Goal: Task Accomplishment & Management: Manage account settings

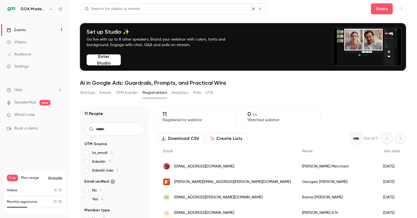
click at [94, 61] on button "Enter Studio" at bounding box center [104, 59] width 34 height 11
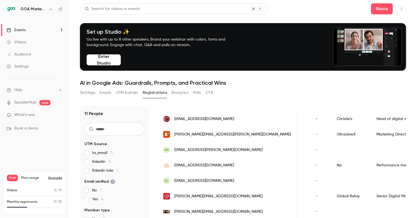
scroll to position [0, 159]
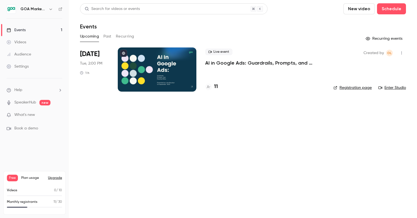
click at [16, 30] on div "Events" at bounding box center [16, 30] width 19 height 6
click at [230, 63] on p "AI in Google Ads: Guardrails, Prompts, and Practical Wins" at bounding box center [264, 63] width 119 height 7
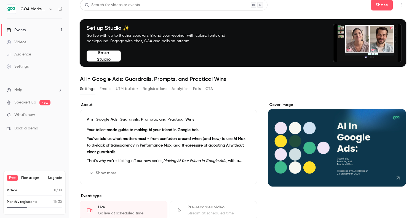
scroll to position [5, 0]
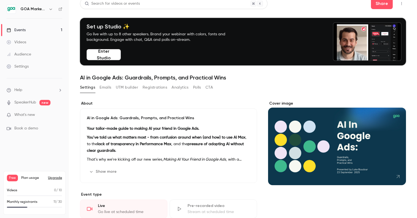
click at [103, 55] on button "Enter Studio" at bounding box center [104, 54] width 34 height 11
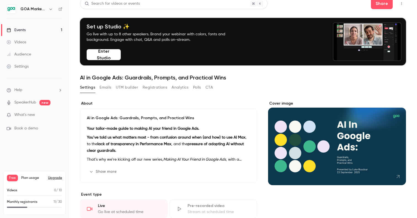
click at [151, 87] on button "Registrations" at bounding box center [155, 87] width 25 height 9
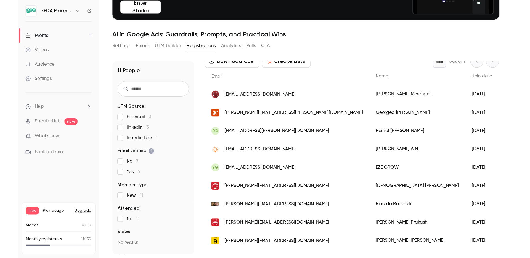
scroll to position [33, 0]
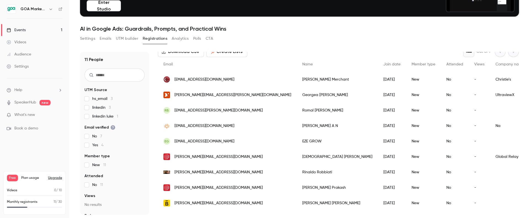
click at [292, 203] on main "Search for videos or events Share Set up Studio ✨ Go live with up to 8 other sp…" at bounding box center [299, 109] width 461 height 218
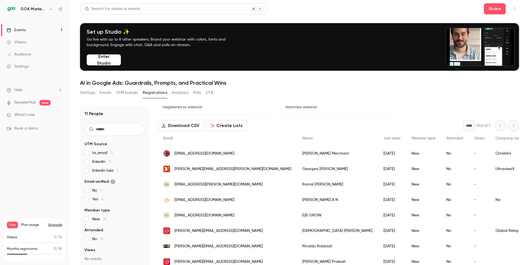
scroll to position [54, 0]
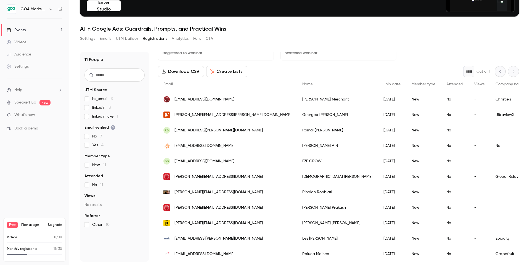
click at [25, 43] on div "Videos" at bounding box center [17, 42] width 20 height 6
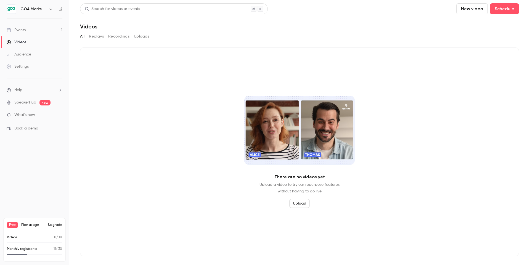
click at [20, 66] on div "Settings" at bounding box center [18, 67] width 22 height 6
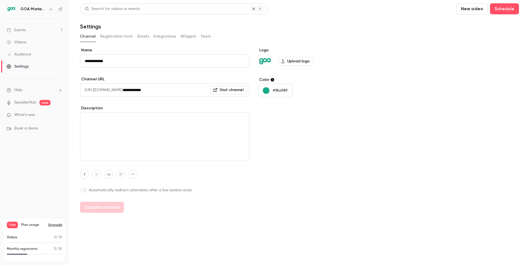
click at [144, 36] on button "Emails" at bounding box center [143, 36] width 12 height 9
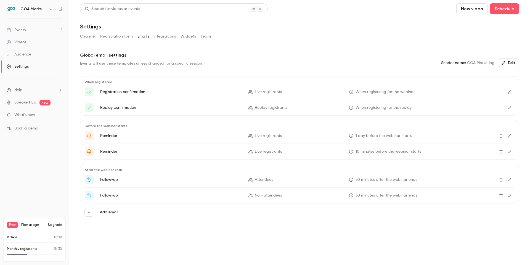
click at [417, 177] on button "Edit" at bounding box center [509, 179] width 9 height 9
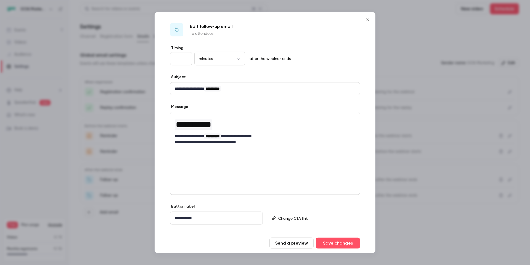
click at [417, 203] on div at bounding box center [265, 132] width 530 height 265
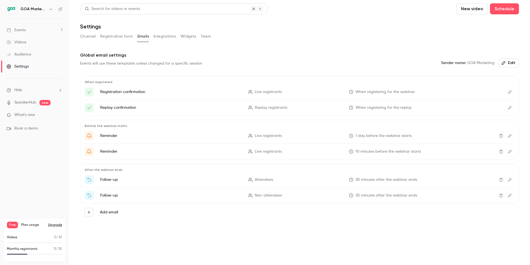
click at [417, 196] on icon "Edit" at bounding box center [509, 195] width 4 height 4
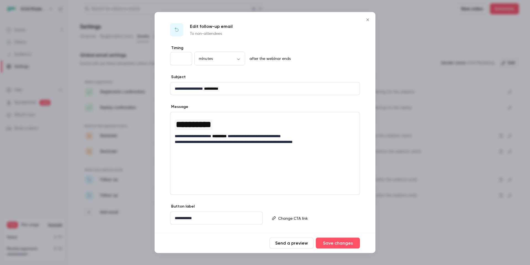
click at [364, 20] on icon "Close" at bounding box center [367, 20] width 7 height 4
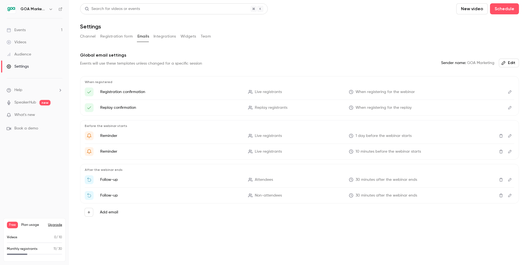
click at [417, 182] on button "Edit" at bounding box center [509, 179] width 9 height 9
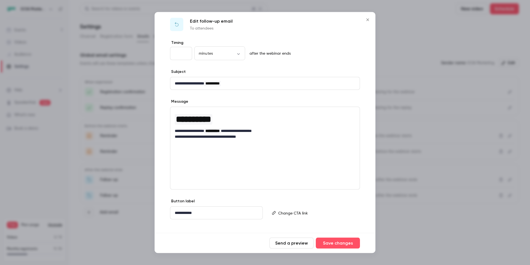
scroll to position [12, 0]
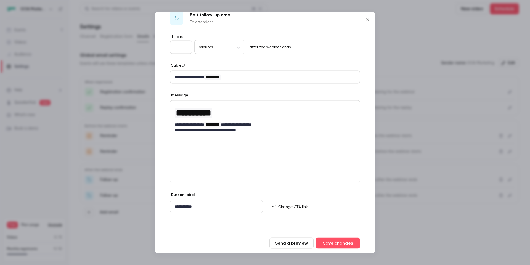
click at [262, 150] on div "**********" at bounding box center [265, 141] width 190 height 83
click at [253, 147] on div "**********" at bounding box center [265, 141] width 190 height 83
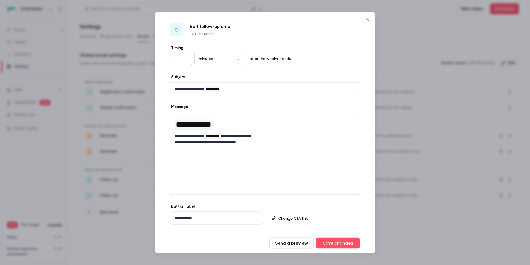
scroll to position [1, 0]
click at [414, 203] on div at bounding box center [265, 132] width 530 height 265
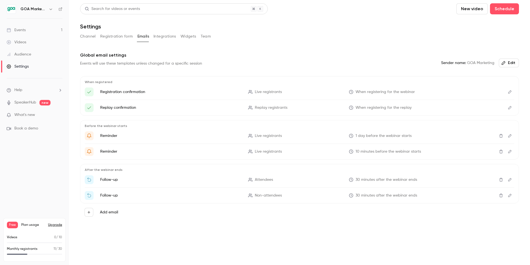
click at [417, 196] on icon "Edit" at bounding box center [509, 195] width 3 height 3
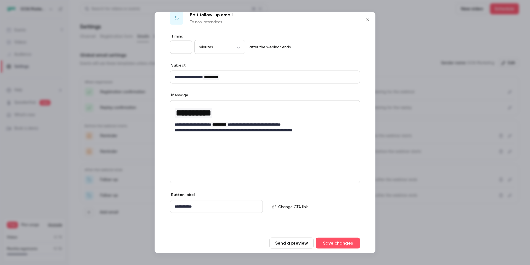
scroll to position [0, 0]
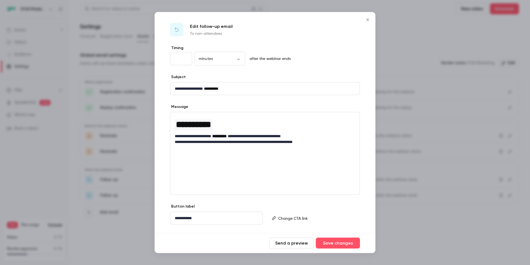
click at [205, 26] on p "Edit follow-up email" at bounding box center [211, 26] width 43 height 7
click at [226, 155] on div "**********" at bounding box center [265, 153] width 190 height 83
drag, startPoint x: 315, startPoint y: 148, endPoint x: 321, endPoint y: 143, distance: 7.8
click at [315, 148] on div "**********" at bounding box center [265, 153] width 190 height 83
click at [320, 142] on p "**********" at bounding box center [265, 142] width 180 height 6
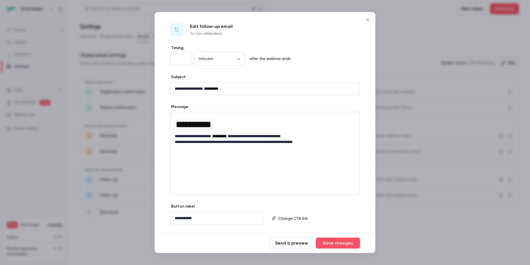
click at [417, 203] on div at bounding box center [265, 132] width 530 height 265
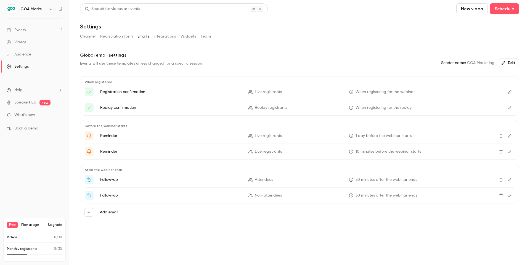
click at [379, 178] on span "30 minutes after the webinar ends" at bounding box center [386, 180] width 62 height 6
click at [417, 179] on icon "Edit" at bounding box center [509, 180] width 4 height 4
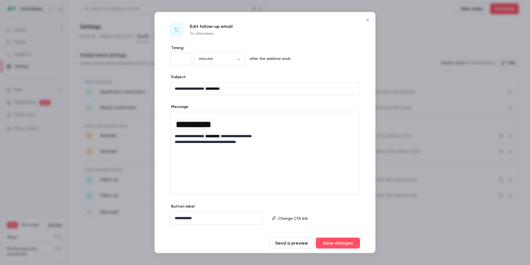
click at [366, 18] on icon "Close" at bounding box center [367, 20] width 7 height 4
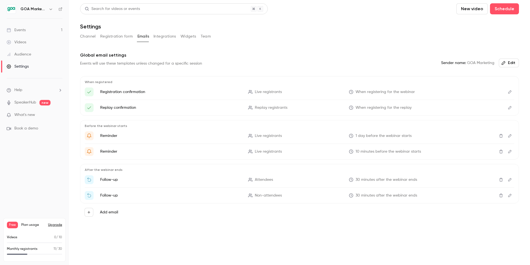
click at [25, 31] on div "Events" at bounding box center [16, 30] width 19 height 6
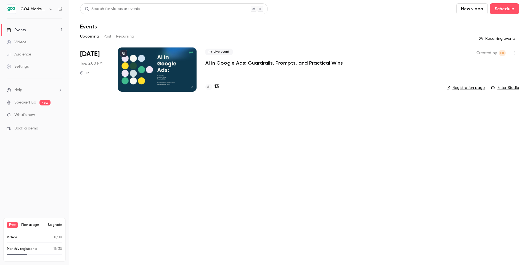
click at [172, 73] on div at bounding box center [157, 69] width 79 height 44
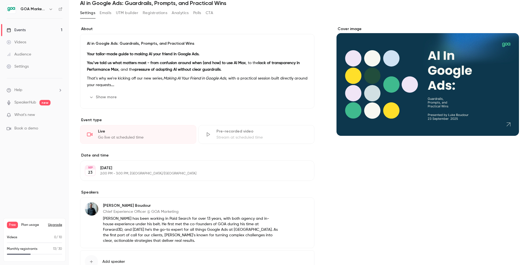
scroll to position [80, 0]
click at [99, 97] on button "Show more" at bounding box center [103, 96] width 33 height 9
